Goal: Transaction & Acquisition: Register for event/course

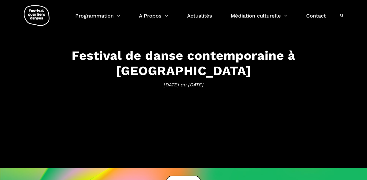
click at [221, 61] on h3 "Festival de danse contemporaine à [GEOGRAPHIC_DATA]" at bounding box center [184, 63] width 320 height 30
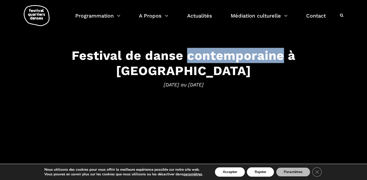
click at [221, 61] on h3 "Festival de danse contemporaine à [GEOGRAPHIC_DATA]" at bounding box center [184, 63] width 320 height 30
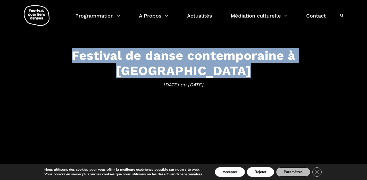
click at [221, 61] on h3 "Festival de danse contemporaine à [GEOGRAPHIC_DATA]" at bounding box center [184, 63] width 320 height 30
copy h3 "Festival de danse contemporaine à [GEOGRAPHIC_DATA]"
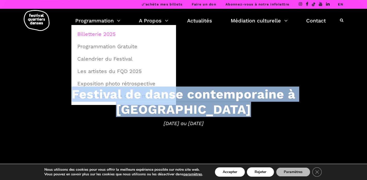
click at [96, 35] on link "Billetterie 2025" at bounding box center [123, 34] width 99 height 12
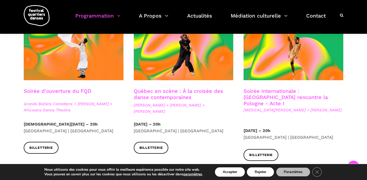
scroll to position [150, 0]
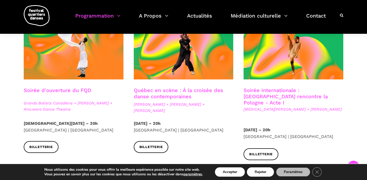
click at [85, 90] on link "Soirée d'ouverture du FQD" at bounding box center [58, 90] width 68 height 6
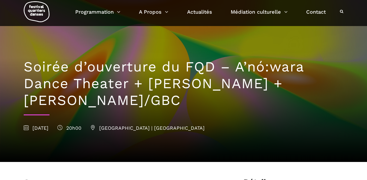
scroll to position [18, 0]
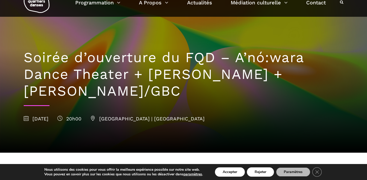
drag, startPoint x: 126, startPoint y: 94, endPoint x: 26, endPoint y: 58, distance: 105.8
click at [26, 58] on h1 "Soirée d’ouverture du FQD – A’nó:wara Dance Theater + Charles Brecard + Etienne…" at bounding box center [184, 74] width 320 height 50
copy h1 "Soirée d’ouverture du FQD – A’nó:wara Dance Theater + Charles Brecard + Etienne…"
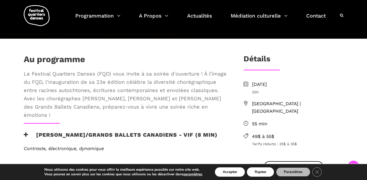
scroll to position [129, 0]
